Goal: Task Accomplishment & Management: Manage account settings

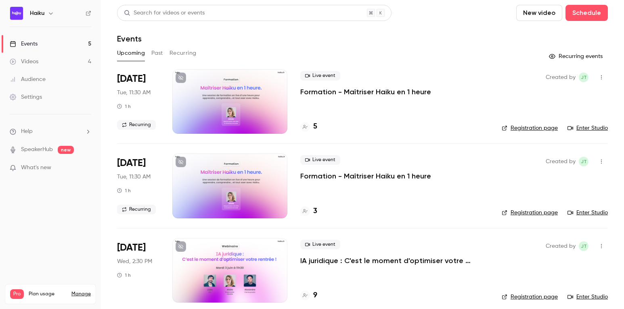
click at [313, 92] on p "Formation - Maîtriser Haiku en 1 heure" at bounding box center [365, 92] width 131 height 10
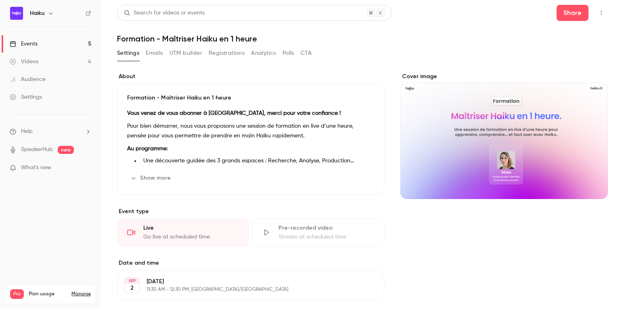
click at [215, 58] on button "Registrations" at bounding box center [227, 53] width 36 height 13
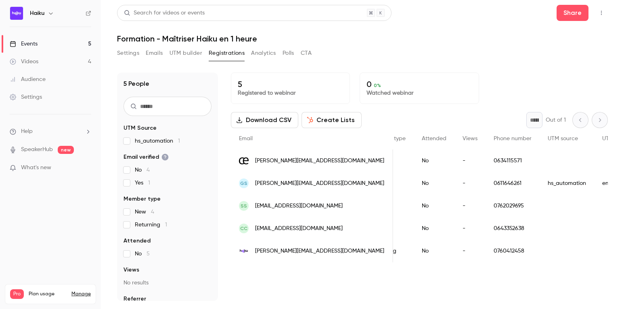
scroll to position [0, 165]
